Goal: Navigation & Orientation: Understand site structure

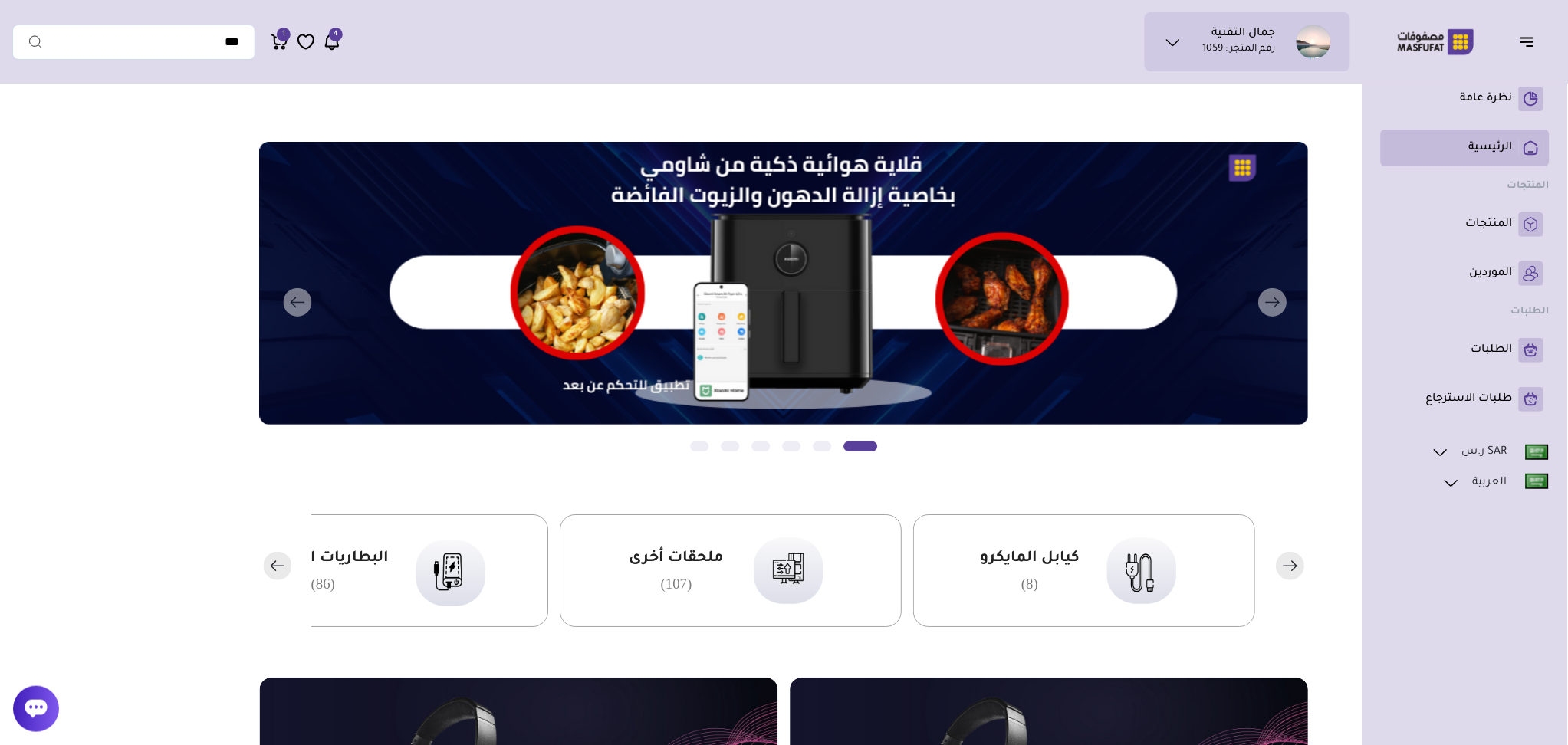
click at [1487, 137] on link "الرئيسية" at bounding box center [1465, 148] width 156 height 25
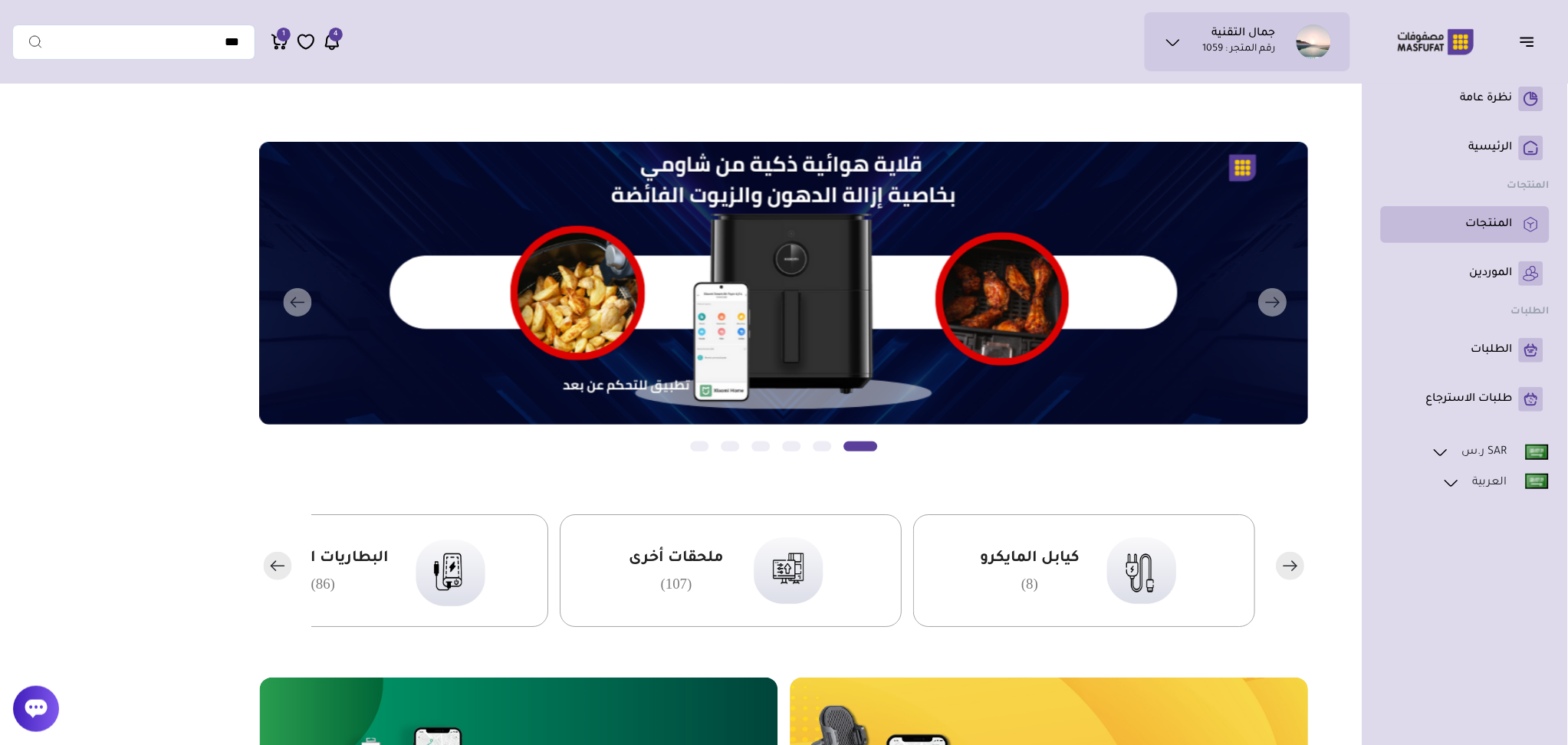
click at [1498, 217] on p "المنتجات" at bounding box center [1489, 224] width 47 height 15
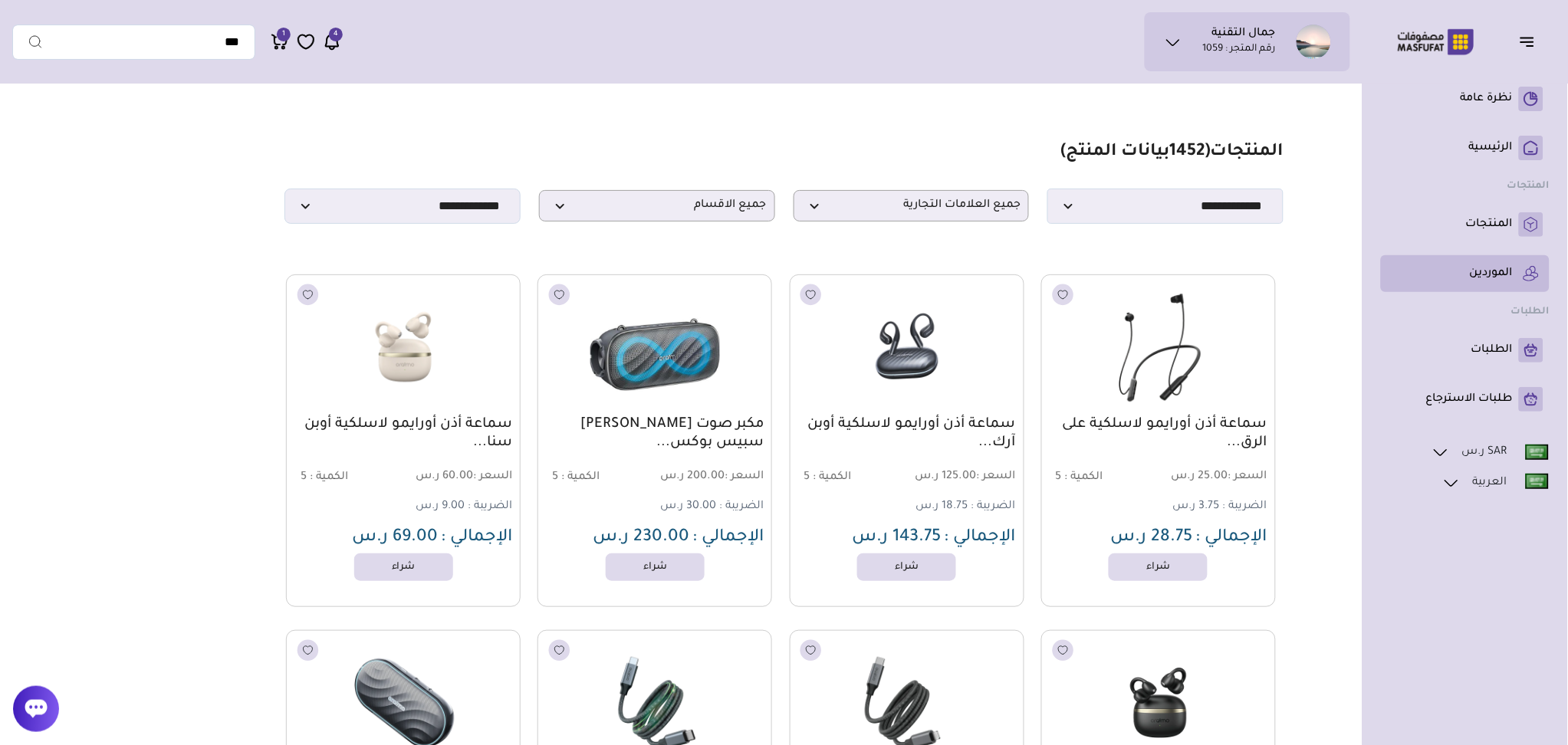
click at [1493, 269] on p "الموردين" at bounding box center [1492, 273] width 43 height 15
